Goal: Transaction & Acquisition: Purchase product/service

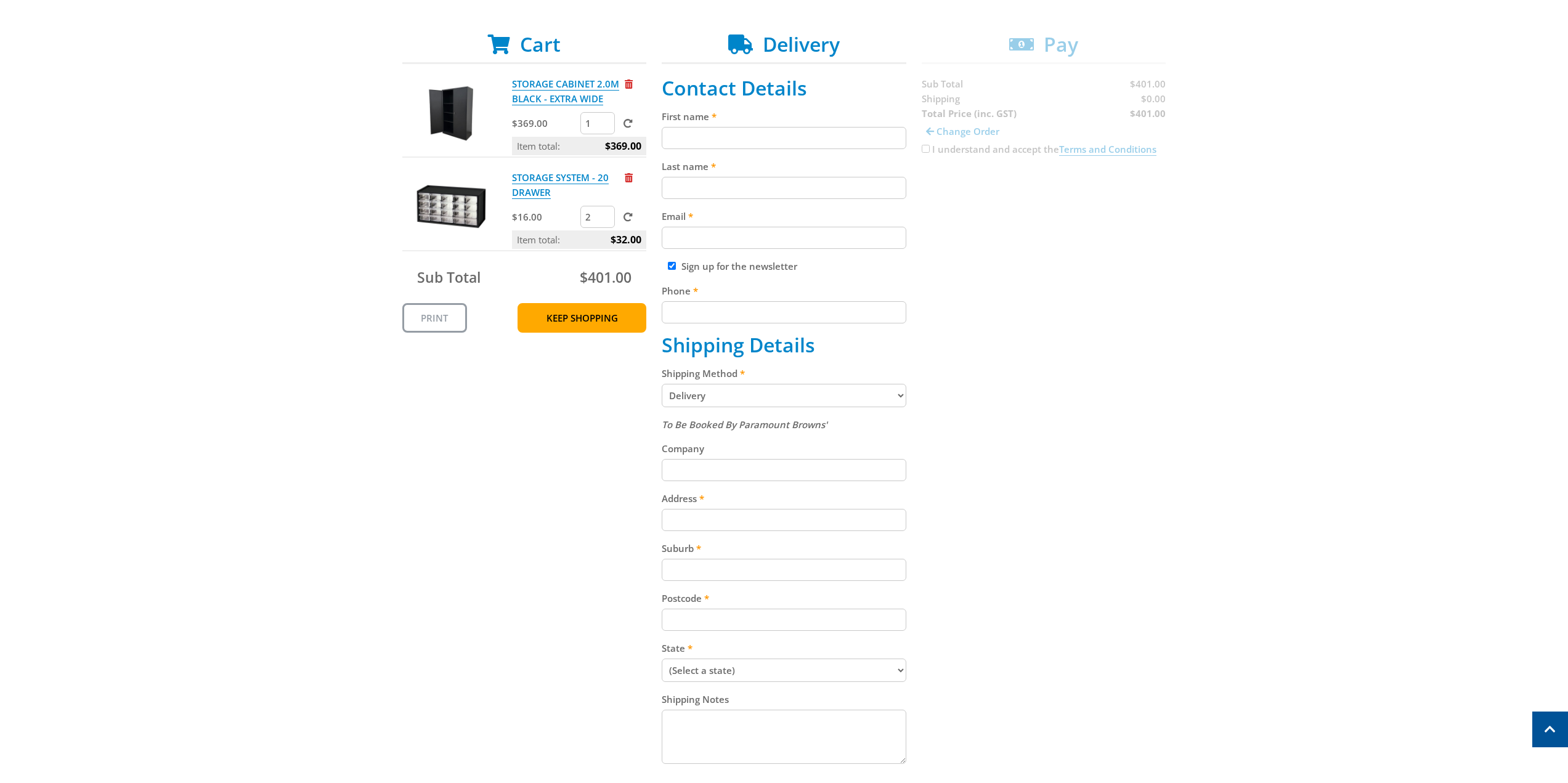
scroll to position [61, 0]
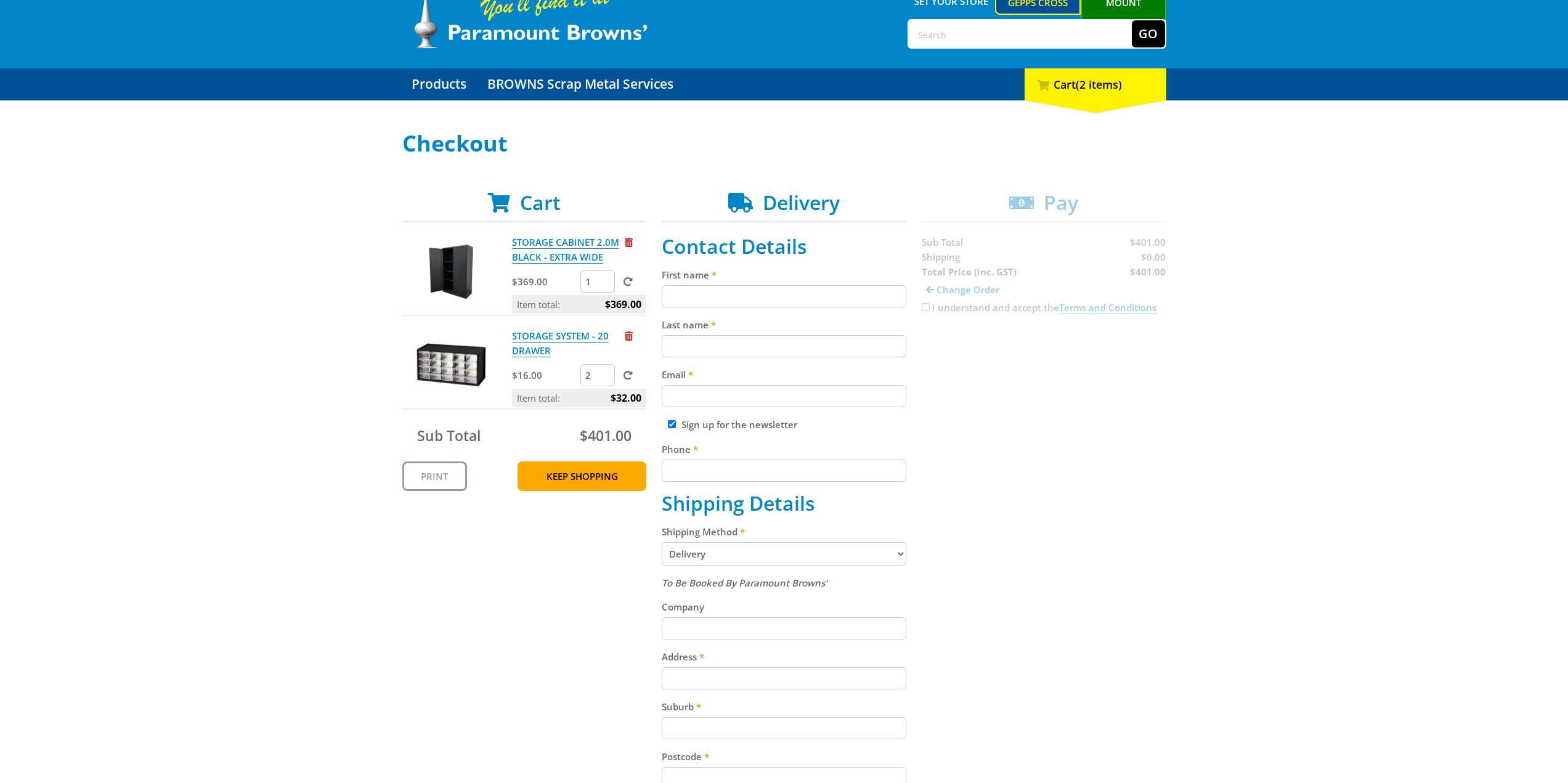
click at [707, 292] on input "First name" at bounding box center [783, 296] width 244 height 23
type input "[PERSON_NAME]"
type input "[PERSON_NAME][EMAIL_ADDRESS][DOMAIN_NAME]"
click at [672, 427] on input "Sign up for the newsletter" at bounding box center [671, 423] width 8 height 8
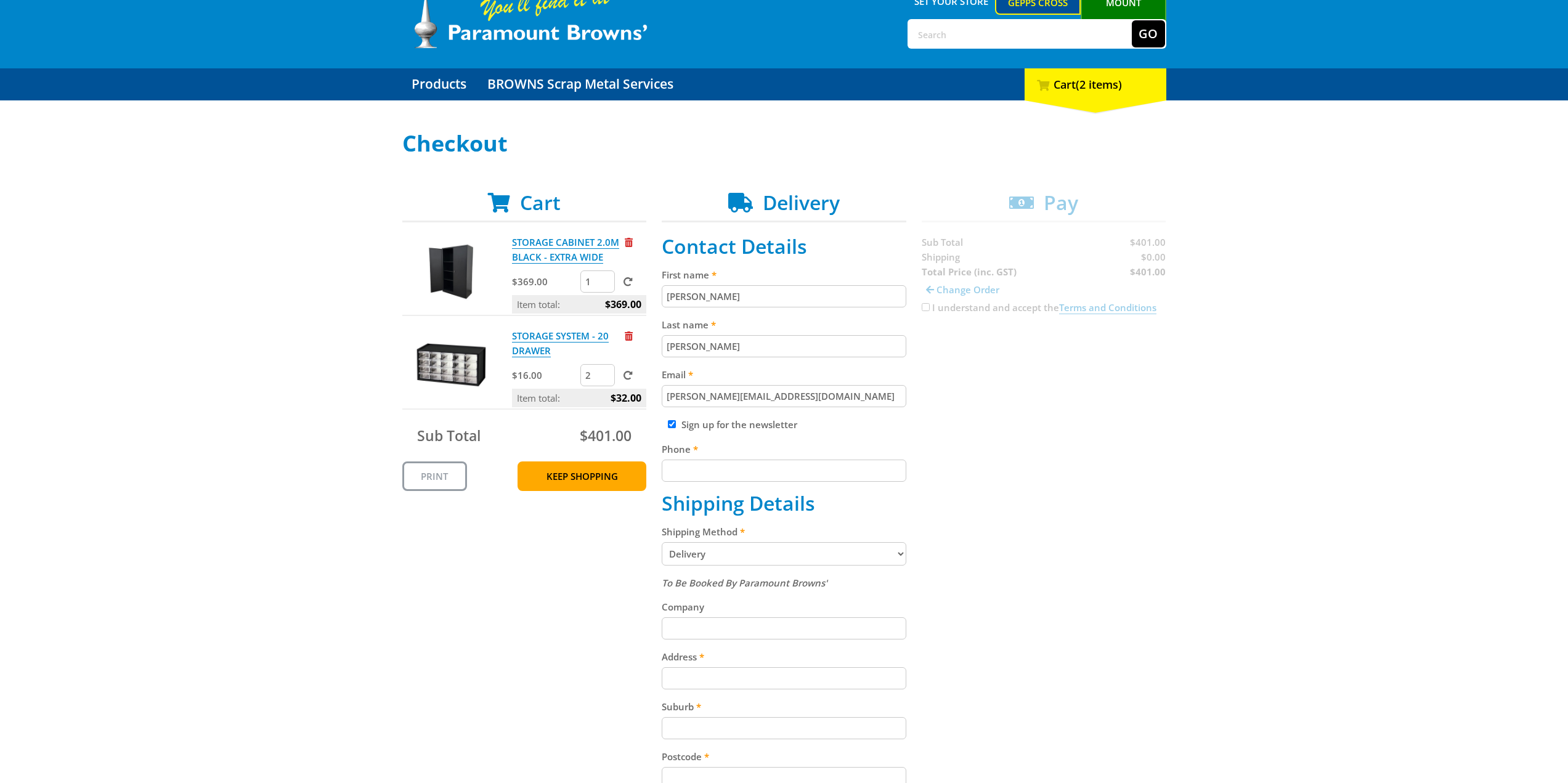
checkbox input "false"
click at [983, 528] on div "Cart STORAGE CABINET 2.0M BLACK - EXTRA WIDE $369.00 1 Item total: $369.00 STOR…" at bounding box center [784, 585] width 764 height 788
click at [802, 478] on input "Phone" at bounding box center [783, 470] width 244 height 23
type input "0421394979"
click at [737, 551] on select "Pickup from Gepps Cross Delivery" at bounding box center [783, 554] width 244 height 23
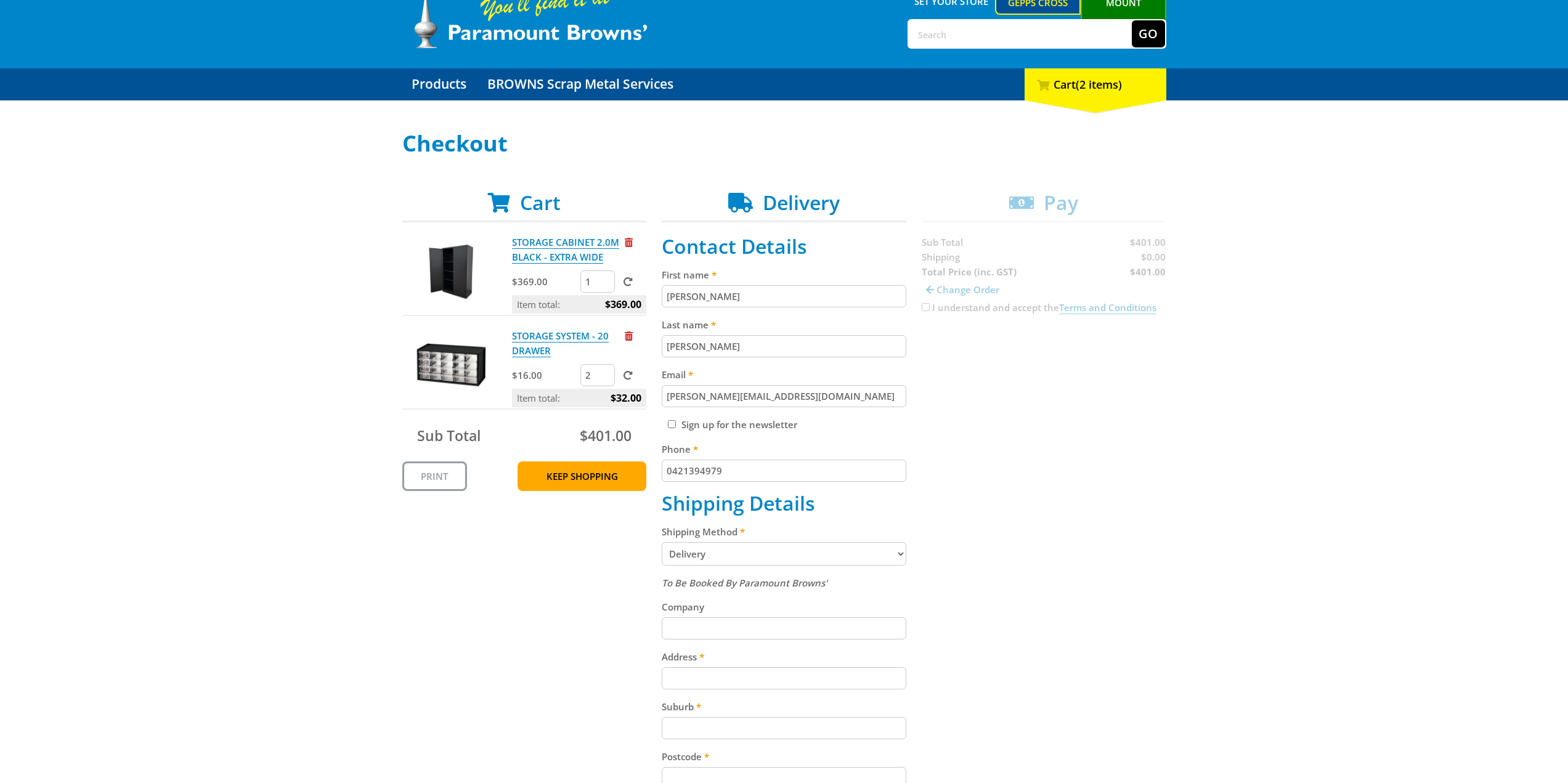
click at [992, 537] on div "Cart STORAGE CABINET 2.0M BLACK - EXTRA WIDE $369.00 1 Item total: $369.00 STOR…" at bounding box center [784, 585] width 764 height 788
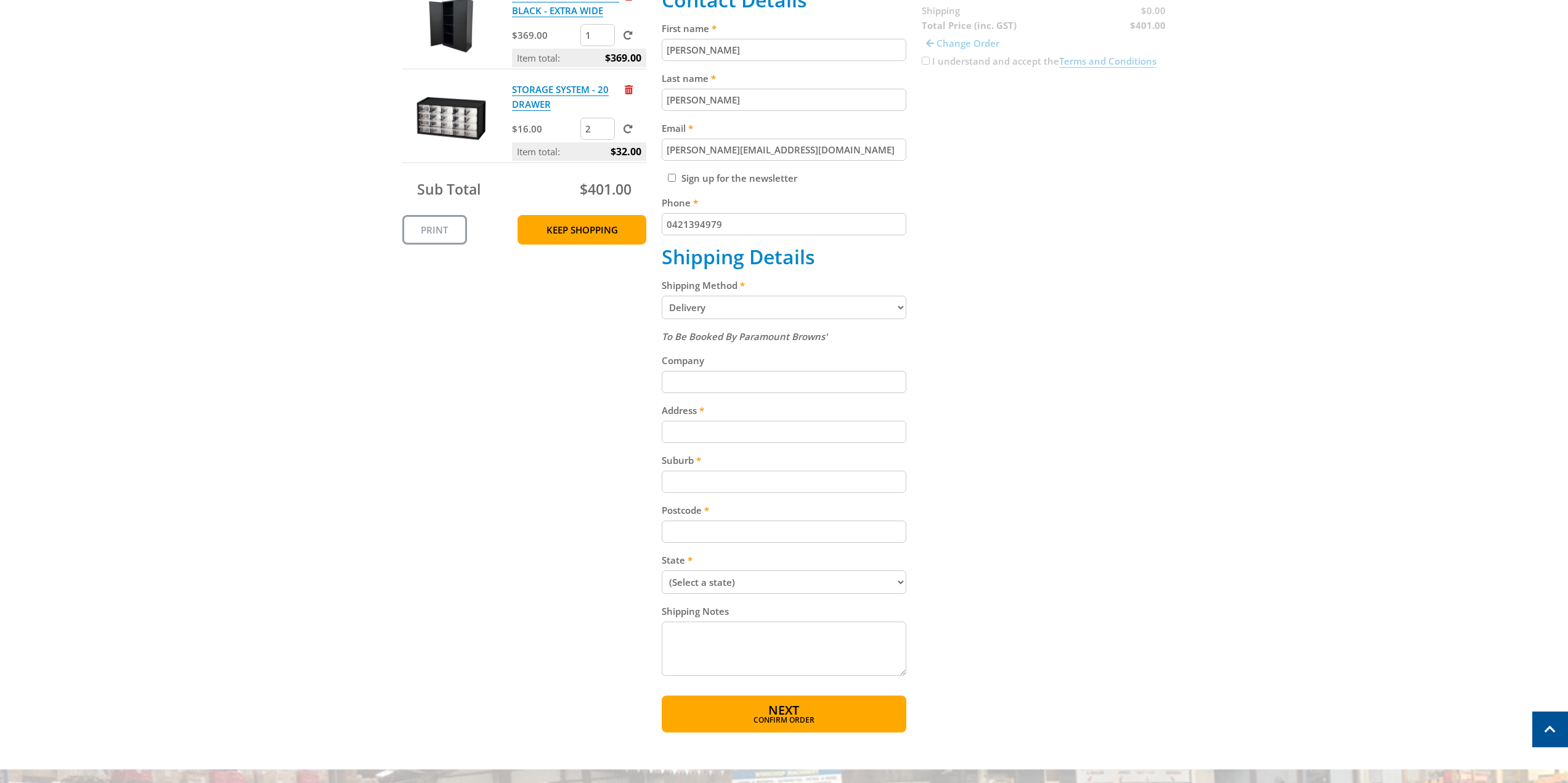
click at [735, 385] on input "Company" at bounding box center [783, 382] width 244 height 23
type input "Mech Culture"
type input "51 Sa,,"
drag, startPoint x: 634, startPoint y: 383, endPoint x: 618, endPoint y: 385, distance: 16.1
click at [618, 385] on div "Cart STORAGE CABINET 2.0M BLACK - EXTRA WIDE $369.00 1 Item total: $369.00 STOR…" at bounding box center [784, 338] width 764 height 788
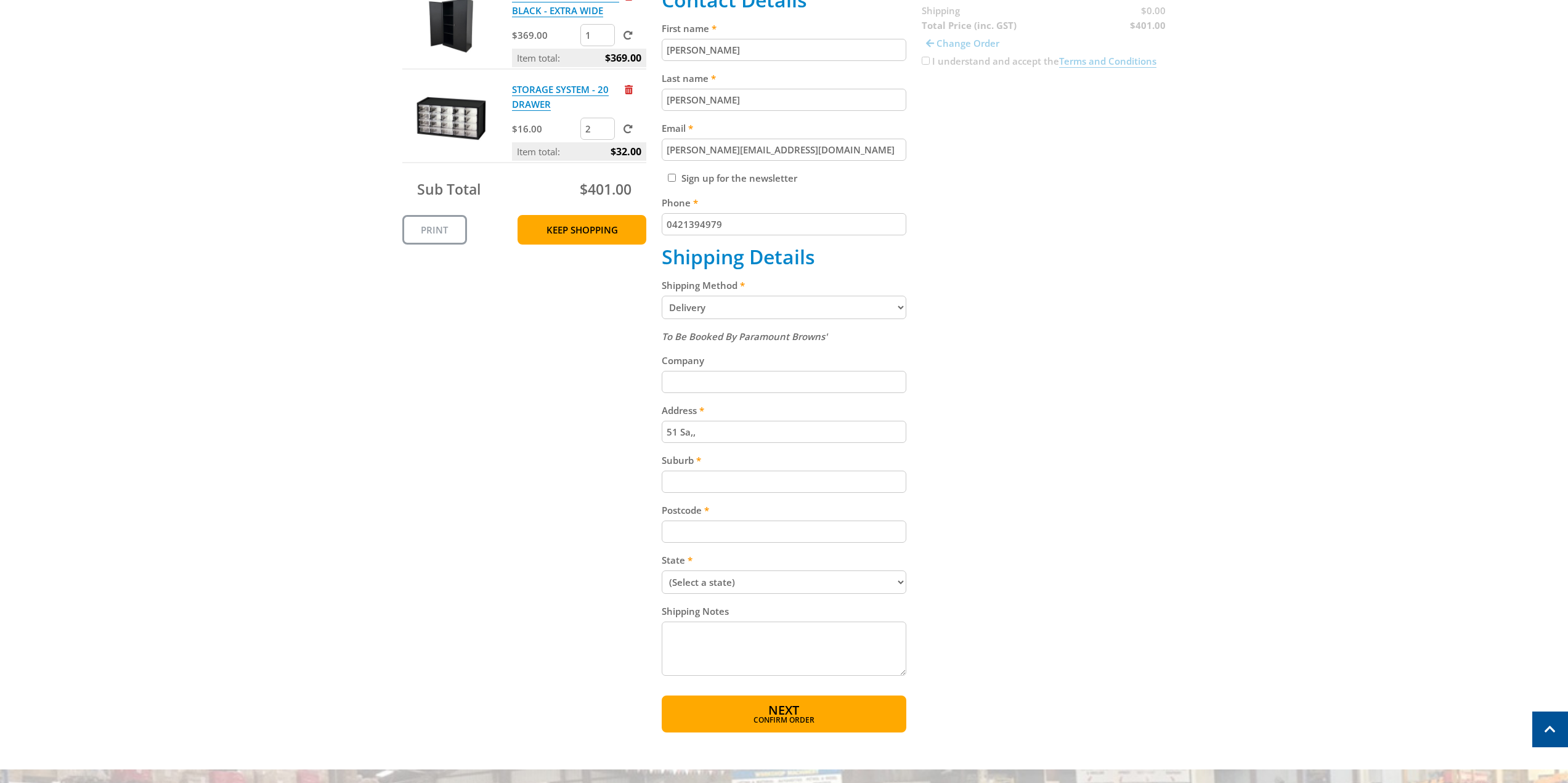
click at [744, 435] on input "51 Sa,," at bounding box center [783, 432] width 244 height 23
click at [718, 430] on input "51 [PERSON_NAME]" at bounding box center [783, 432] width 244 height 23
type input "[STREET_ADDRESS][PERSON_NAME]"
click at [734, 474] on input "Suburb" at bounding box center [783, 481] width 244 height 23
type input "Smithfield"
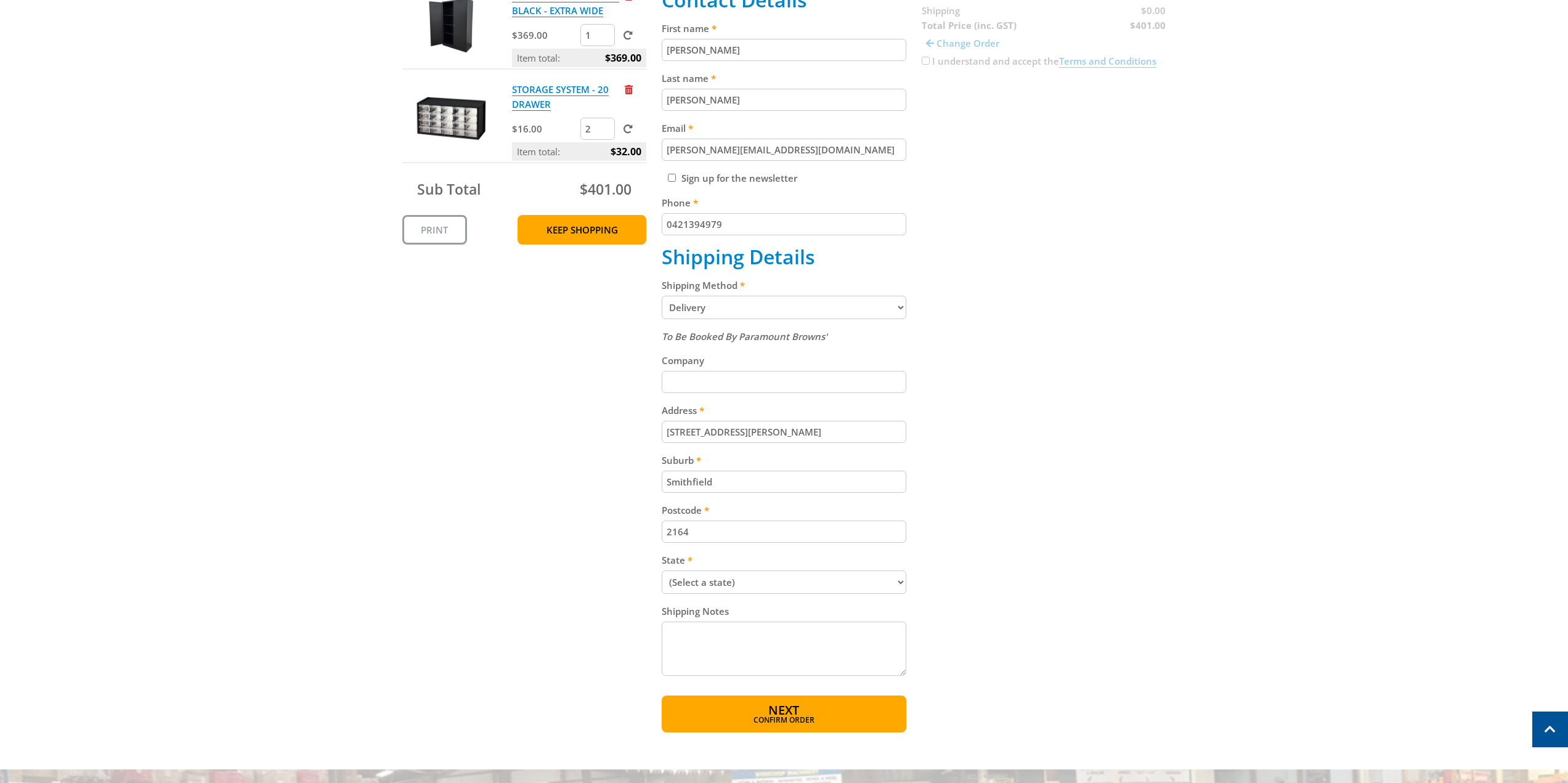
type input "2164"
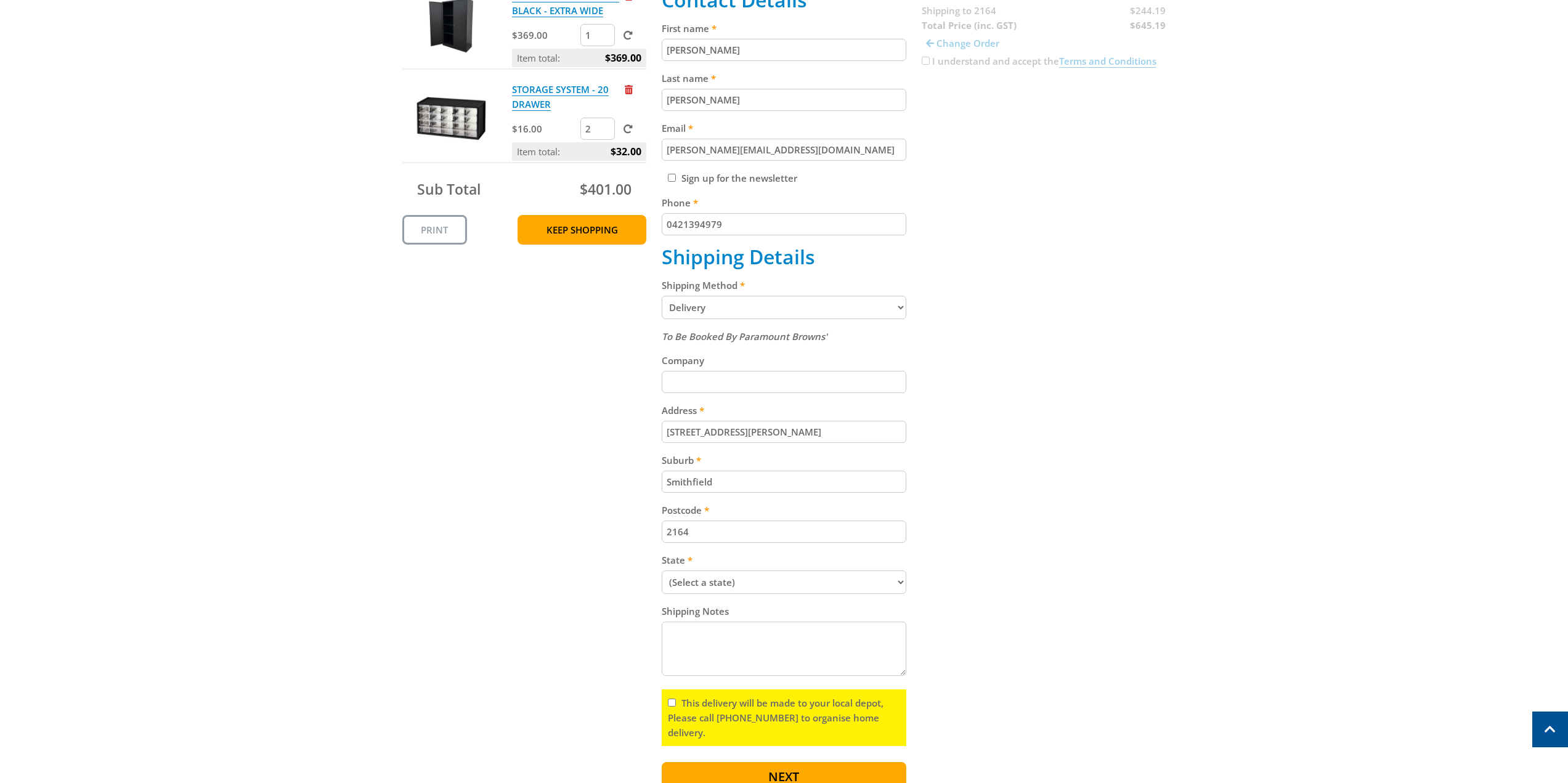
click at [770, 523] on input "2164" at bounding box center [783, 532] width 244 height 23
click at [761, 578] on select "(Select a state) [GEOGRAPHIC_DATA] [GEOGRAPHIC_DATA] [GEOGRAPHIC_DATA] [GEOGRAP…" at bounding box center [783, 582] width 244 height 23
select select "[GEOGRAPHIC_DATA]"
click at [661, 570] on select "(Select a state) [GEOGRAPHIC_DATA] [GEOGRAPHIC_DATA] [GEOGRAPHIC_DATA] [GEOGRAP…" at bounding box center [783, 582] width 244 height 23
click at [953, 609] on div "Cart STORAGE CABINET 2.0M BLACK - EXTRA WIDE $369.00 1 Item total: $369.00 STOR…" at bounding box center [784, 371] width 764 height 854
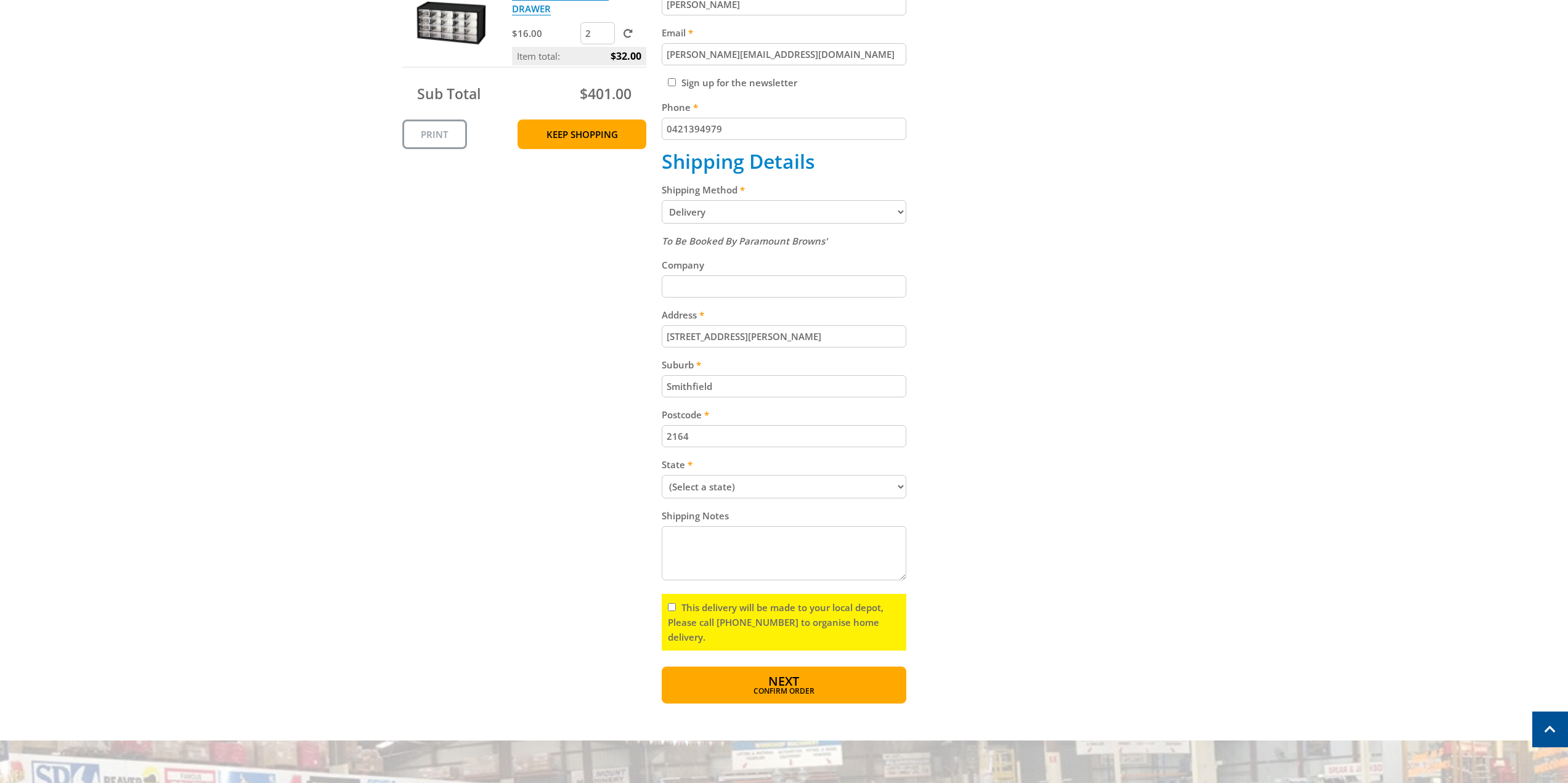
scroll to position [554, 0]
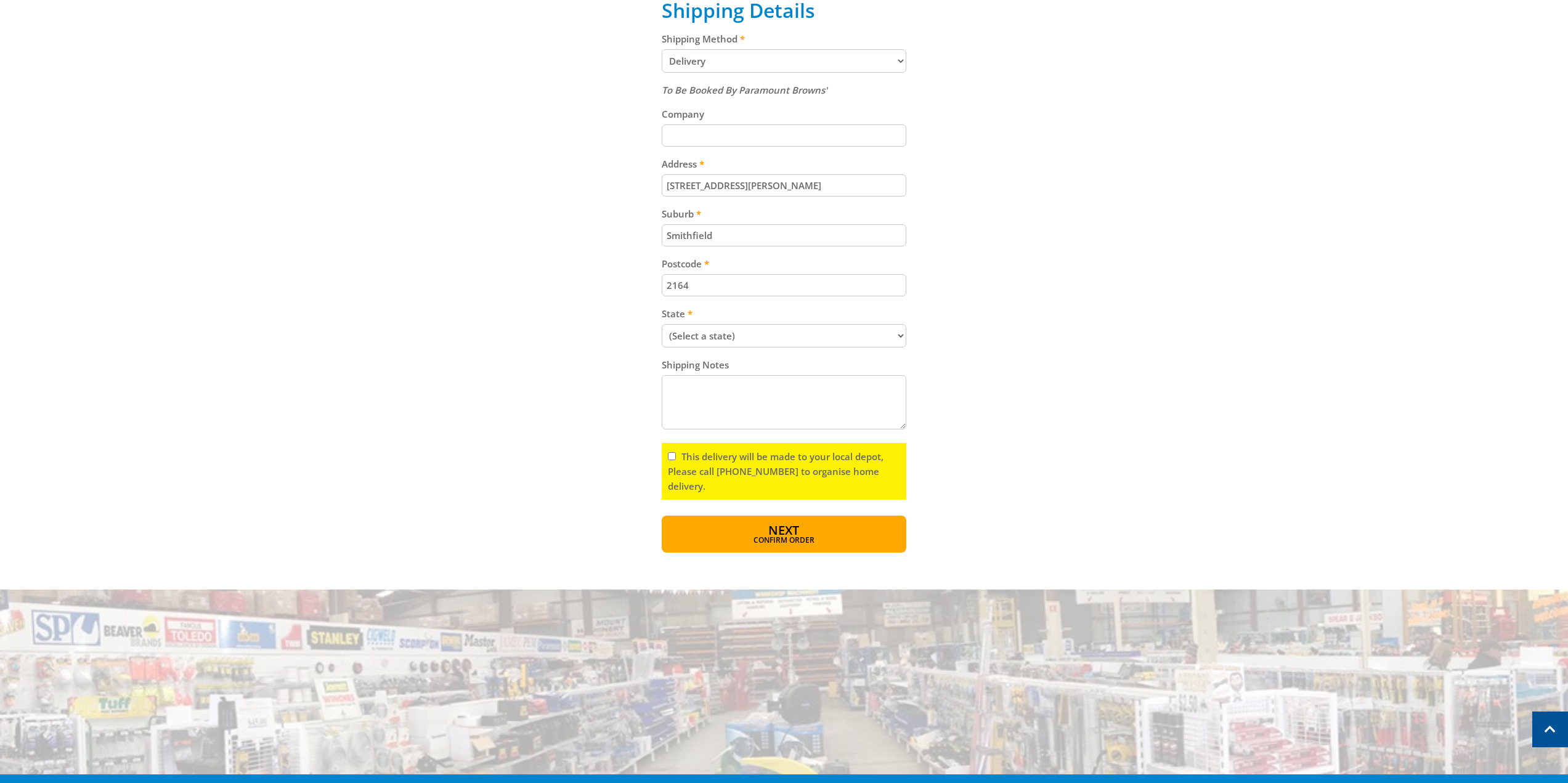
click at [710, 286] on input "2164" at bounding box center [783, 285] width 244 height 23
click at [722, 232] on input "Smithfield" at bounding box center [783, 235] width 244 height 23
type input "Smithfield"
click at [725, 293] on input "2164" at bounding box center [783, 285] width 244 height 23
click at [578, 459] on div "Cart STORAGE CABINET 2.0M BLACK - EXTRA WIDE $369.00 1 Item total: $369.00 STOR…" at bounding box center [784, 125] width 764 height 854
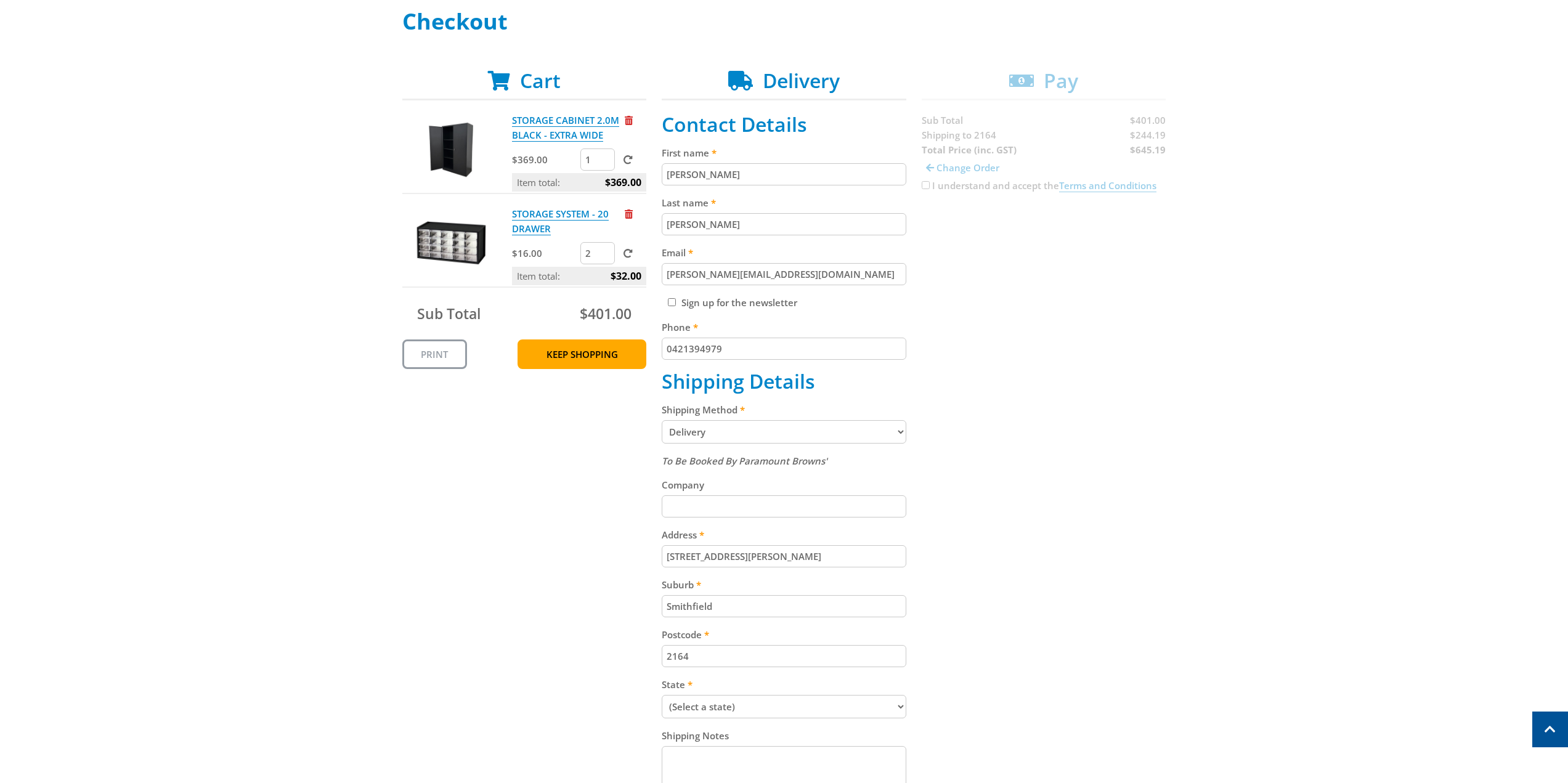
scroll to position [61, 0]
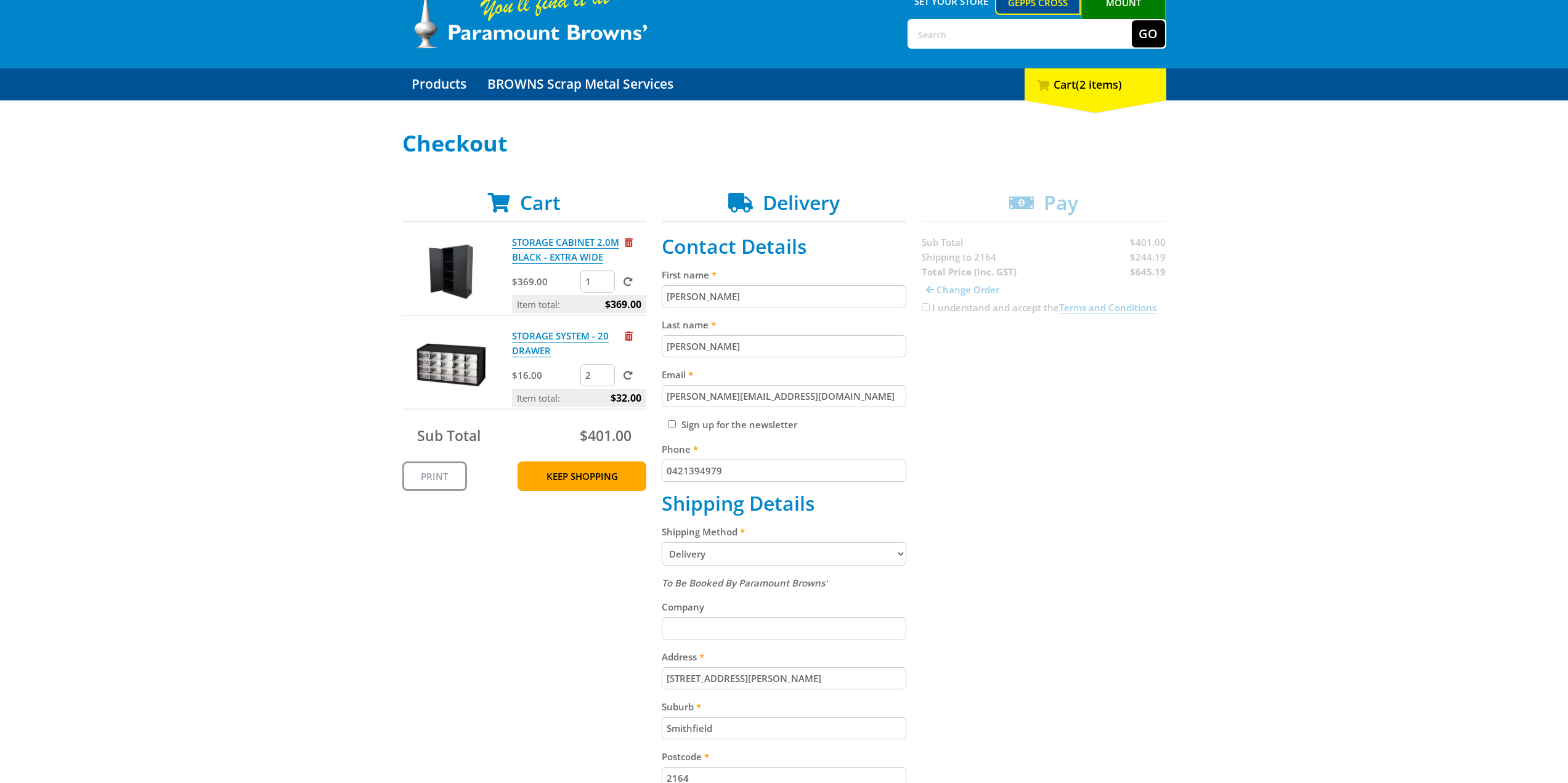
click at [1227, 442] on div "Select your Delivery Method Personal Pick up Available [DATE] Courier Pick up A…" at bounding box center [784, 588] width 1568 height 915
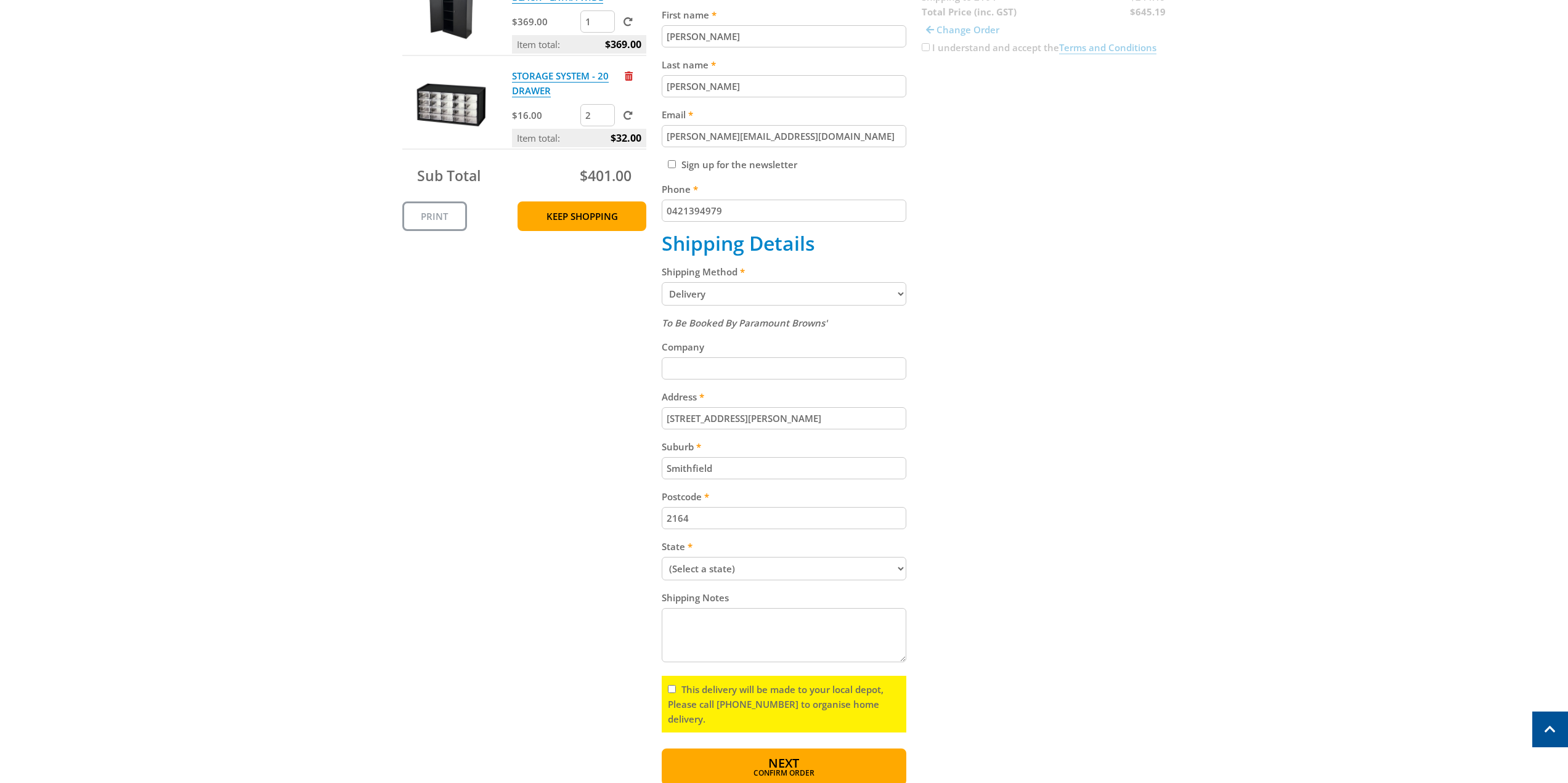
scroll to position [432, 0]
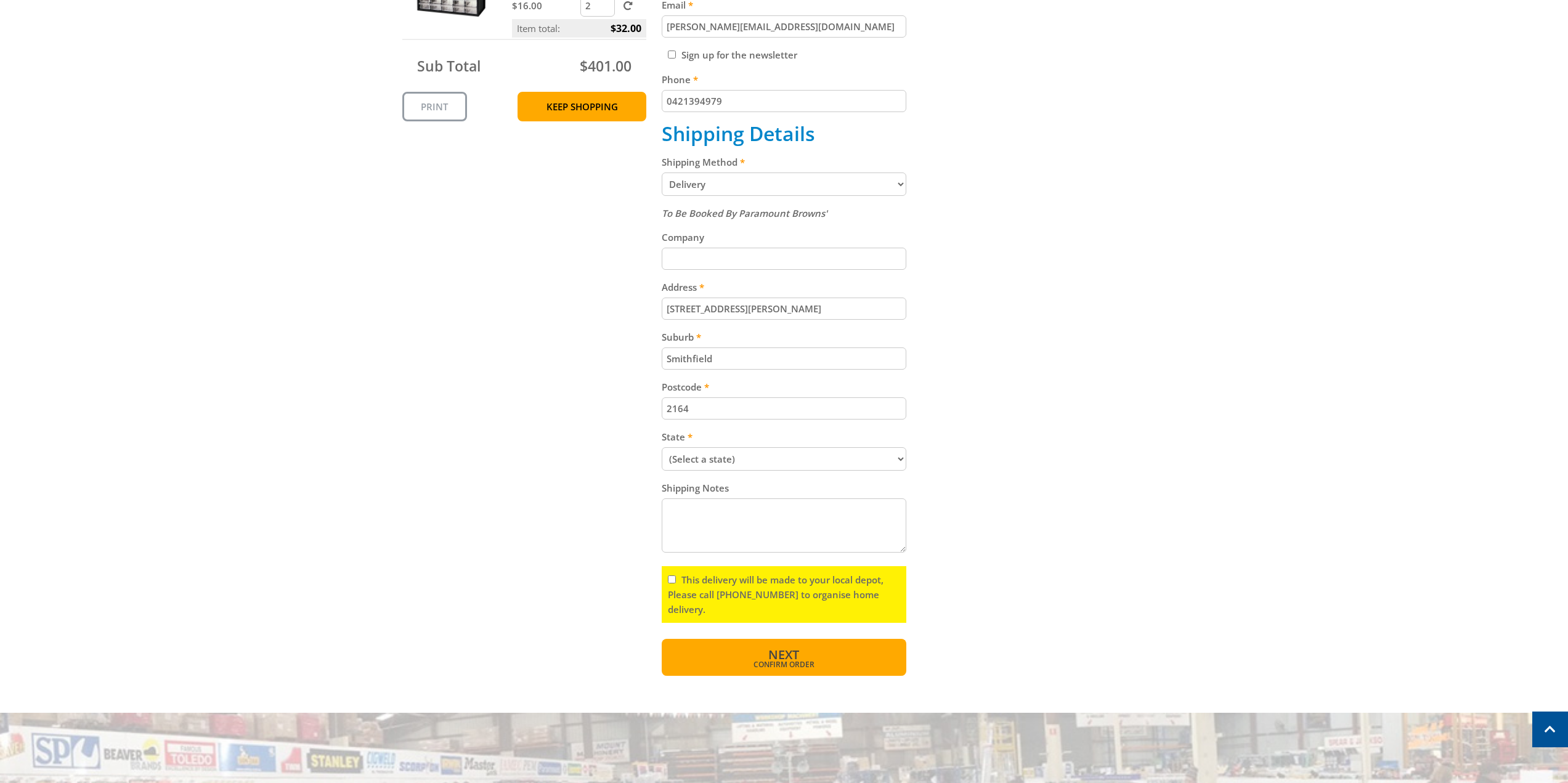
click at [793, 651] on span "Next" at bounding box center [784, 654] width 31 height 16
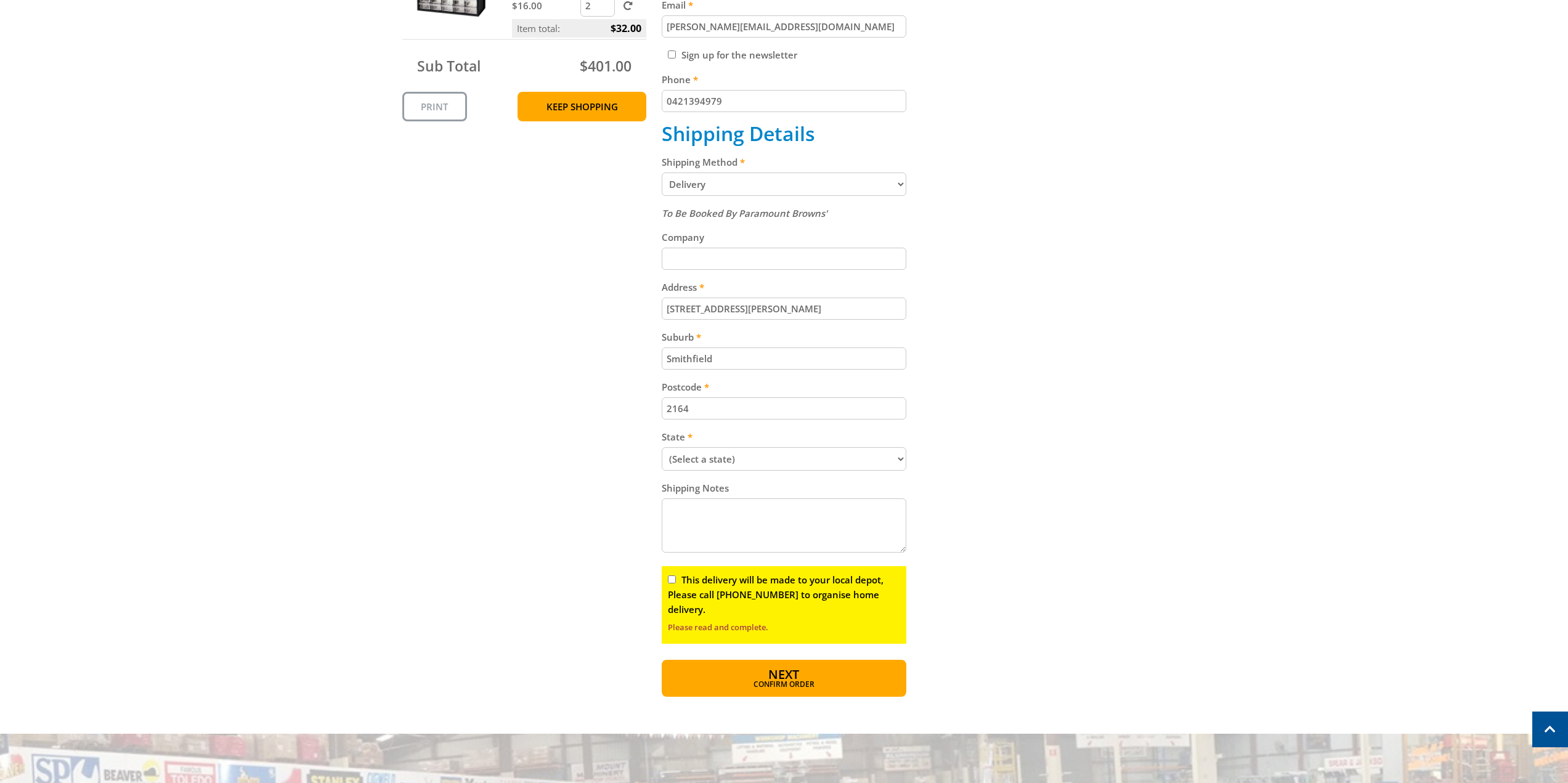
click at [666, 586] on div "This delivery will be made to your local depot, Please call [PHONE_NUMBER] to o…" at bounding box center [783, 605] width 244 height 77
click at [667, 584] on div "This delivery will be made to your local depot, Please call [PHONE_NUMBER] to o…" at bounding box center [783, 605] width 244 height 77
click at [670, 580] on input "This delivery will be made to your local depot, Please call [PHONE_NUMBER] to o…" at bounding box center [671, 579] width 8 height 8
checkbox input "true"
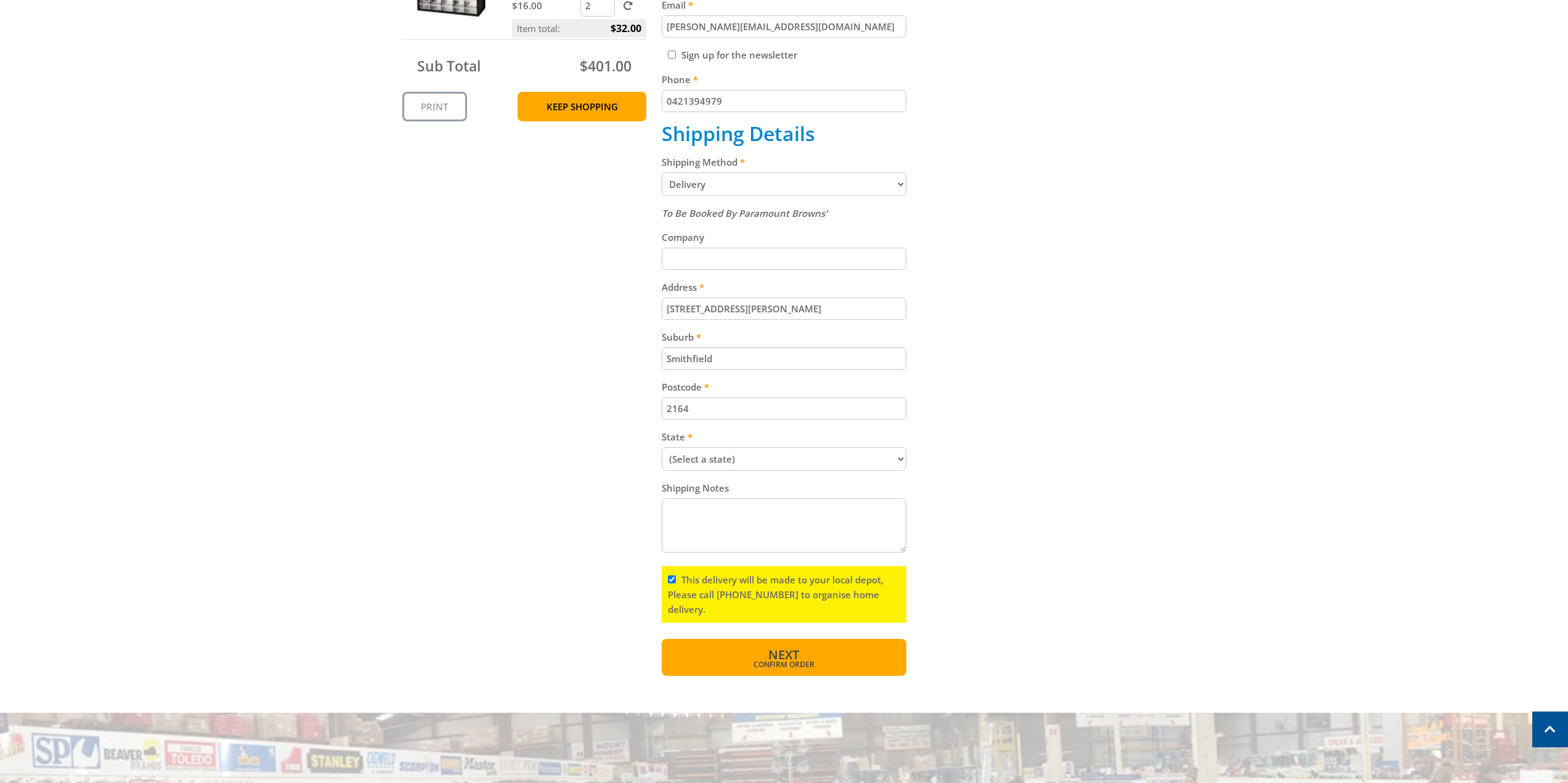
click at [803, 648] on button "Next Confirm order" at bounding box center [783, 657] width 244 height 37
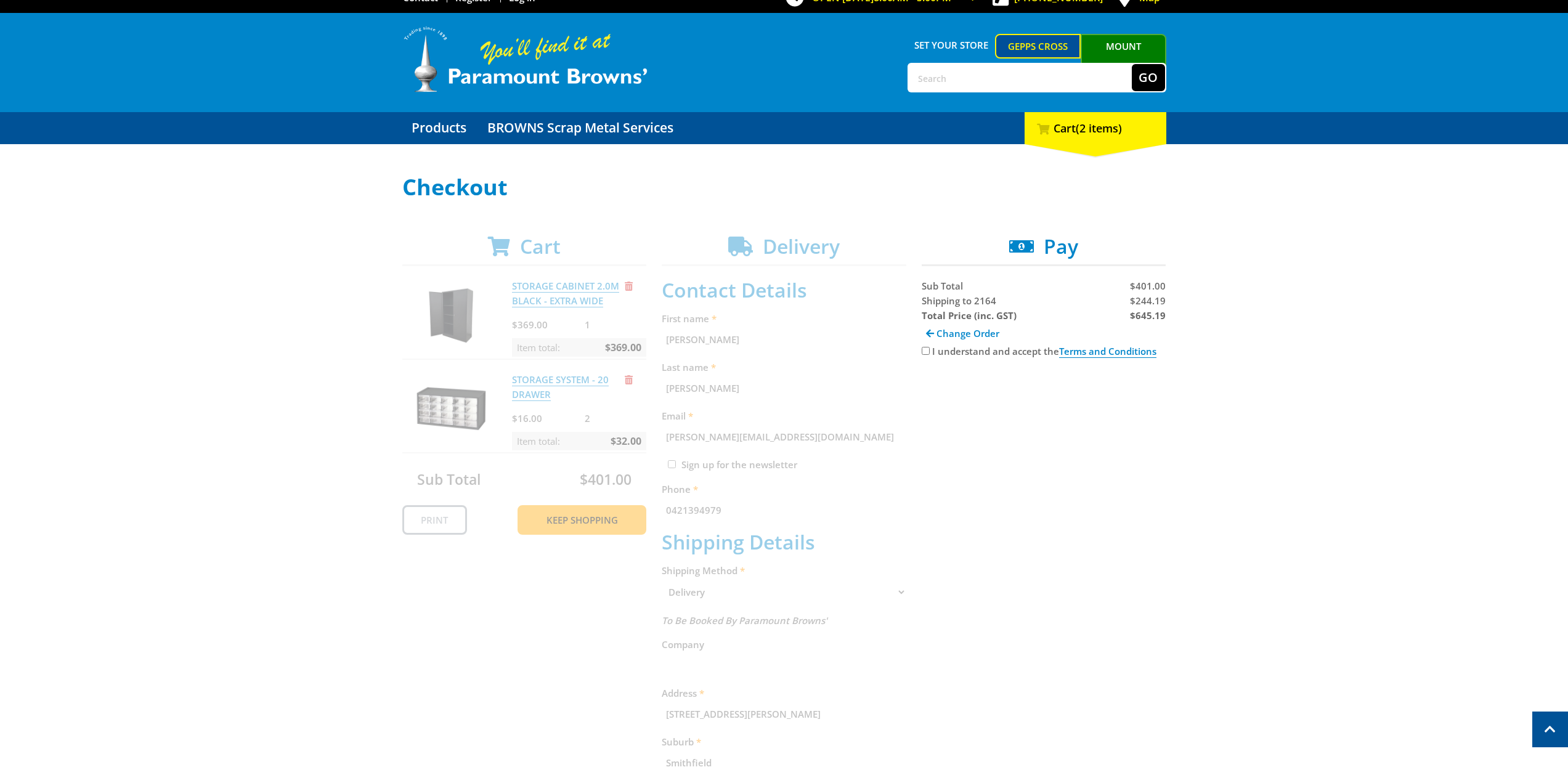
scroll to position [0, 0]
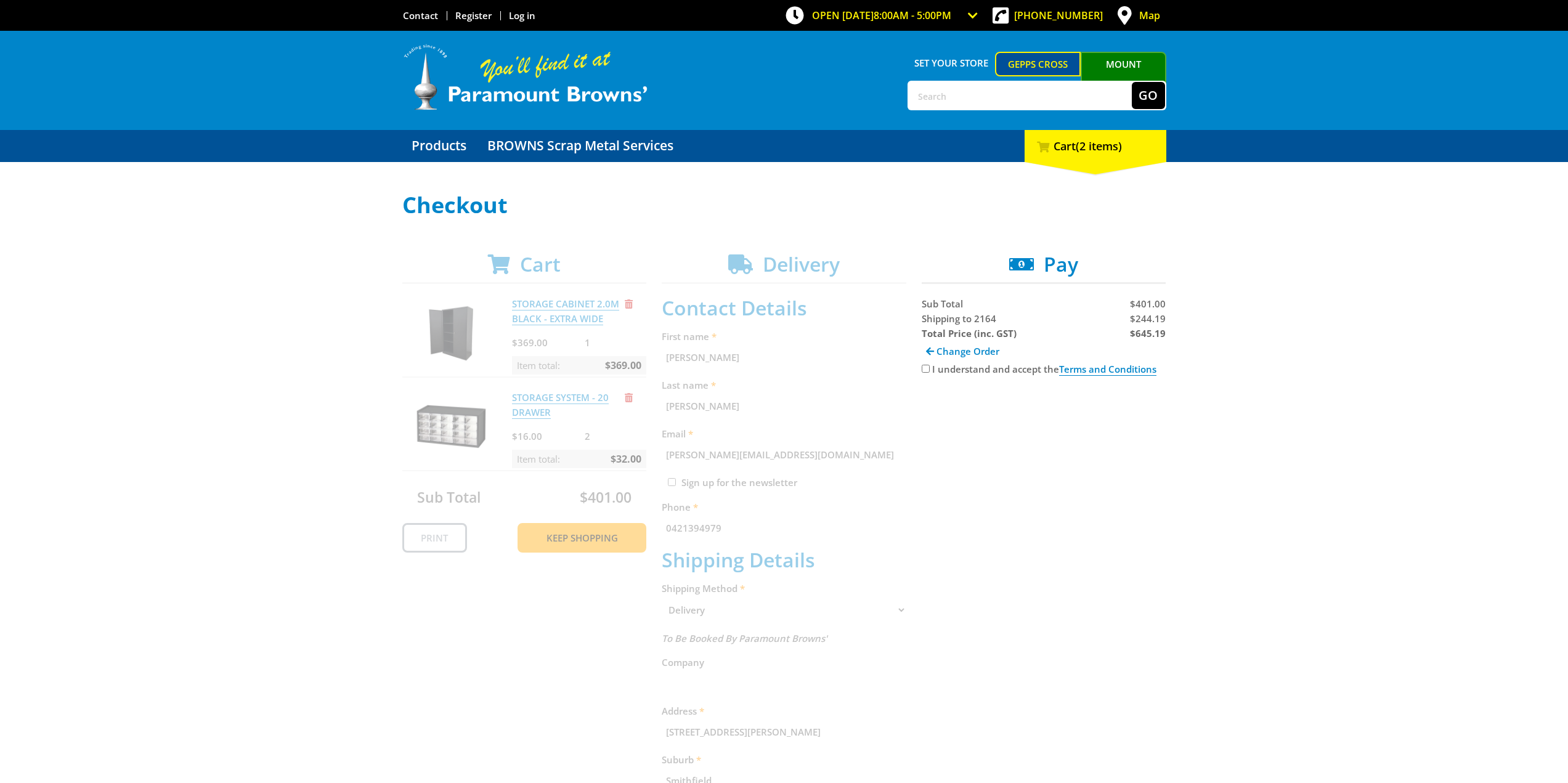
click at [1056, 500] on div "Cart STORAGE CABINET 2.0M BLACK - EXTRA WIDE $369.00 1 Item total: $369.00 STOR…" at bounding box center [784, 672] width 764 height 841
click at [1120, 480] on div "Cart STORAGE CABINET 2.0M BLACK - EXTRA WIDE $369.00 1 Item total: $369.00 STOR…" at bounding box center [784, 672] width 764 height 841
click at [800, 418] on div "Cart STORAGE CABINET 2.0M BLACK - EXTRA WIDE $369.00 1 Item total: $369.00 STOR…" at bounding box center [784, 672] width 764 height 841
drag, startPoint x: 730, startPoint y: 328, endPoint x: 653, endPoint y: 316, distance: 77.9
click at [670, 321] on div "Cart STORAGE CABINET 2.0M BLACK - EXTRA WIDE $369.00 1 Item total: $369.00 STOR…" at bounding box center [784, 672] width 764 height 841
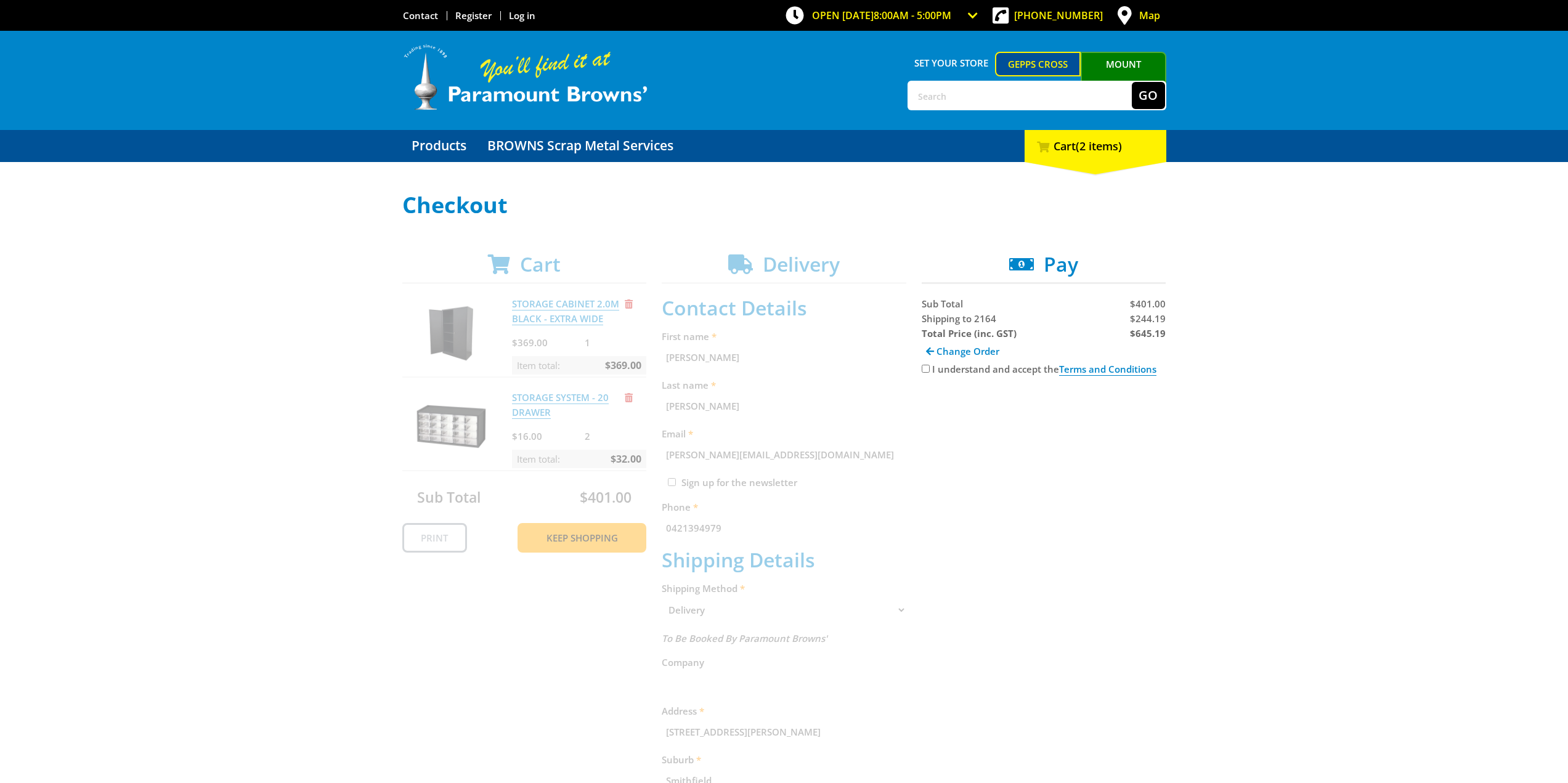
click at [777, 365] on div "Cart STORAGE CABINET 2.0M BLACK - EXTRA WIDE $369.00 1 Item total: $369.00 STOR…" at bounding box center [784, 672] width 764 height 841
drag, startPoint x: 573, startPoint y: 320, endPoint x: 511, endPoint y: 301, distance: 64.8
click at [511, 301] on div "Cart STORAGE CABINET 2.0M BLACK - EXTRA WIDE $369.00 1 Item total: $369.00 STOR…" at bounding box center [784, 672] width 764 height 841
copy link "STORAGE CABINET 2.0M BLACK - EXTRA WIDE"
click at [576, 418] on div "Cart STORAGE CABINET 2.0M BLACK - EXTRA WIDE $369.00 1 Item total: $369.00 STOR…" at bounding box center [784, 672] width 764 height 841
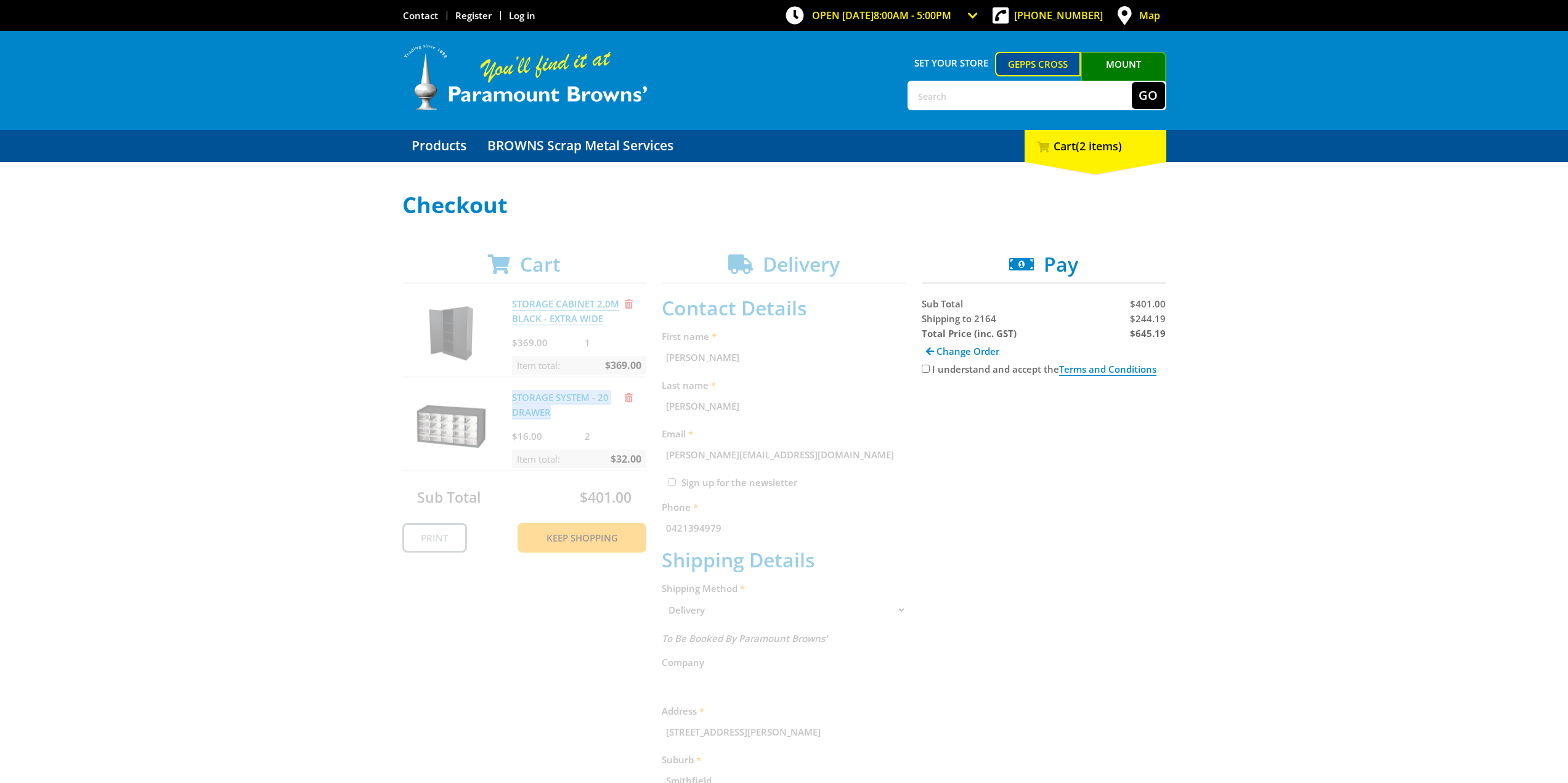
drag, startPoint x: 554, startPoint y: 415, endPoint x: 506, endPoint y: 396, distance: 51.6
click at [506, 396] on div "Cart STORAGE CABINET 2.0M BLACK - EXTRA WIDE $369.00 1 Item total: $369.00 STOR…" at bounding box center [784, 672] width 764 height 841
copy link "STORAGE SYSTEM - 20 DRAWER"
